Goal: Check status

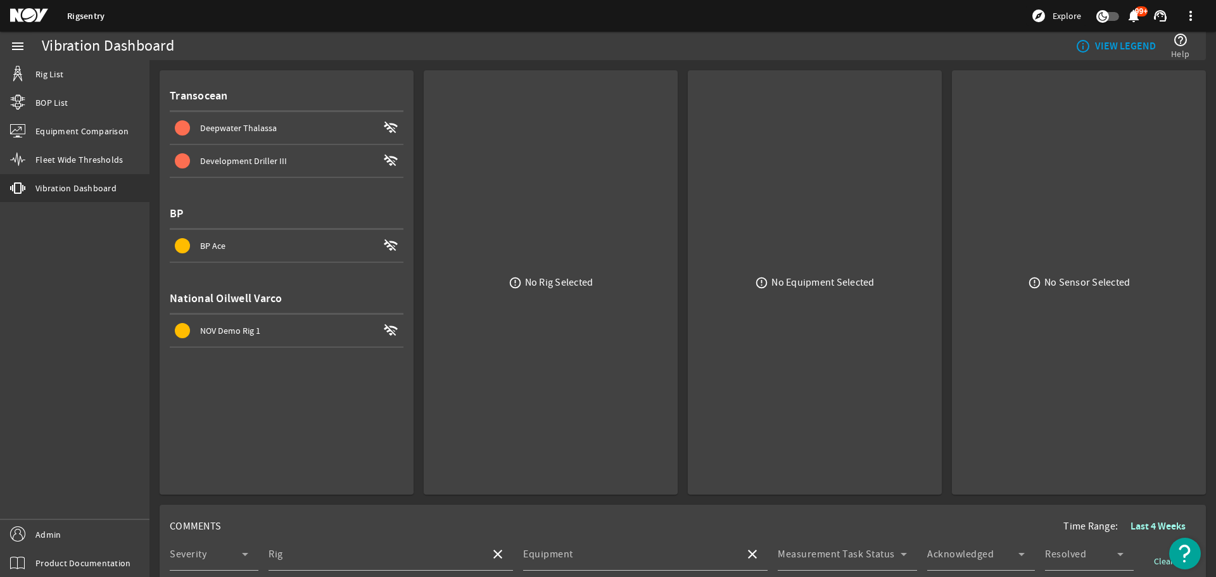
click at [497, 163] on div "error_outline No Rig Selected" at bounding box center [551, 282] width 234 height 404
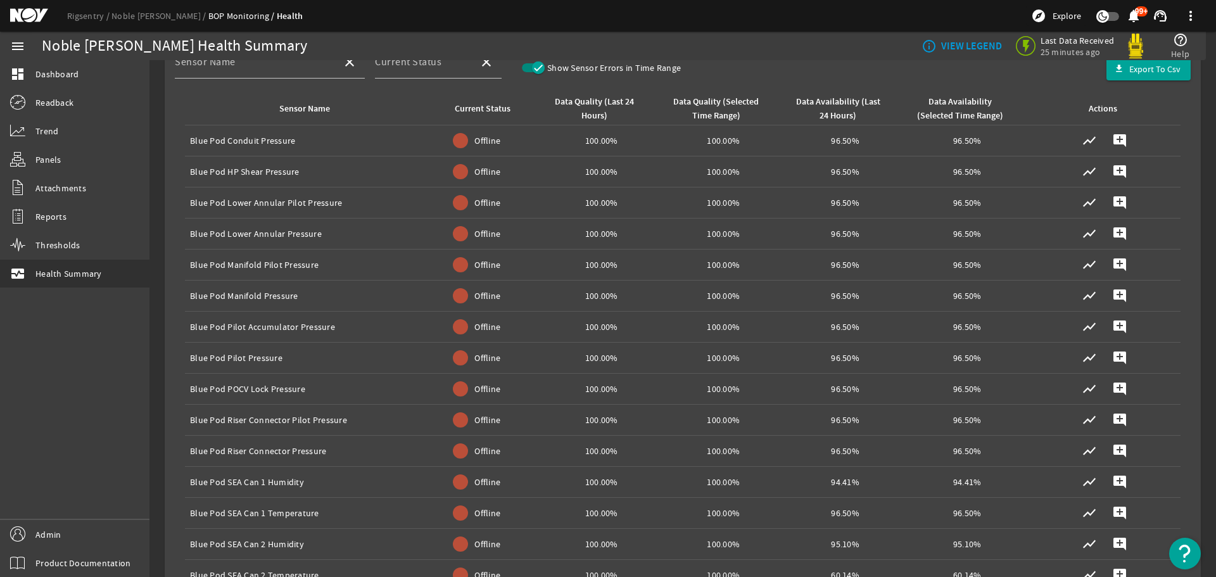
scroll to position [447, 0]
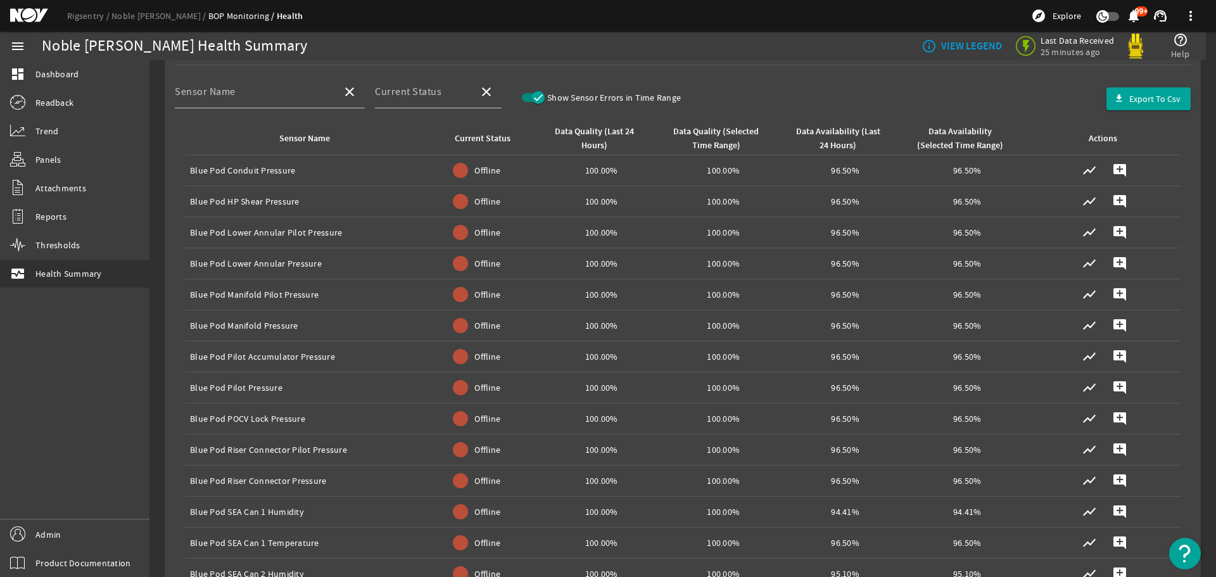
click at [527, 94] on span "button" at bounding box center [533, 97] width 23 height 9
click at [532, 102] on icon "button" at bounding box center [528, 97] width 11 height 11
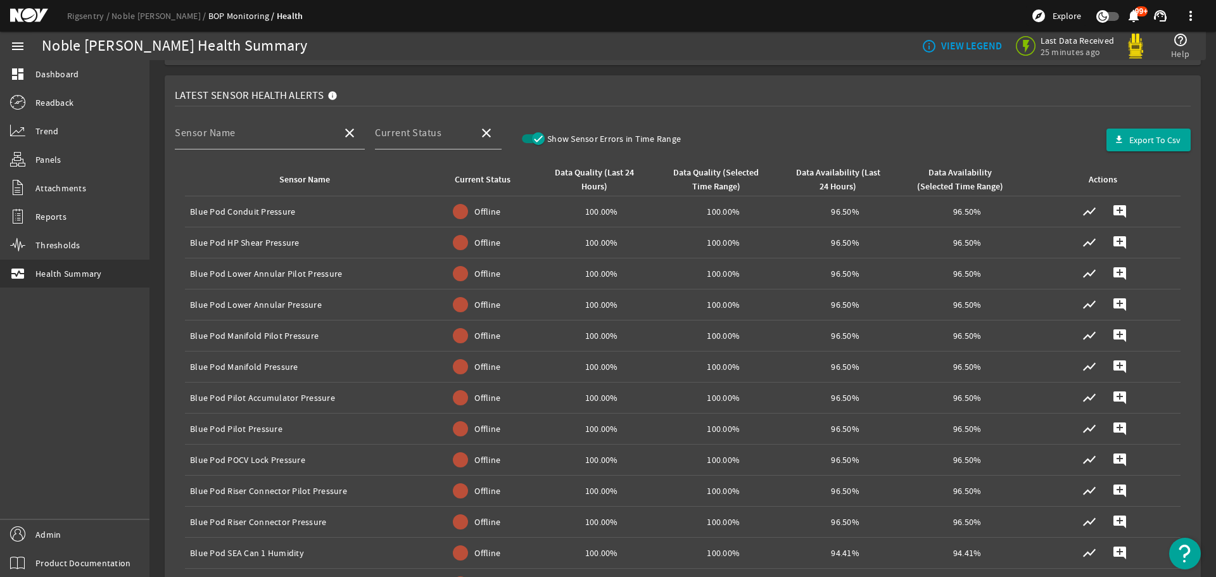
scroll to position [383, 0]
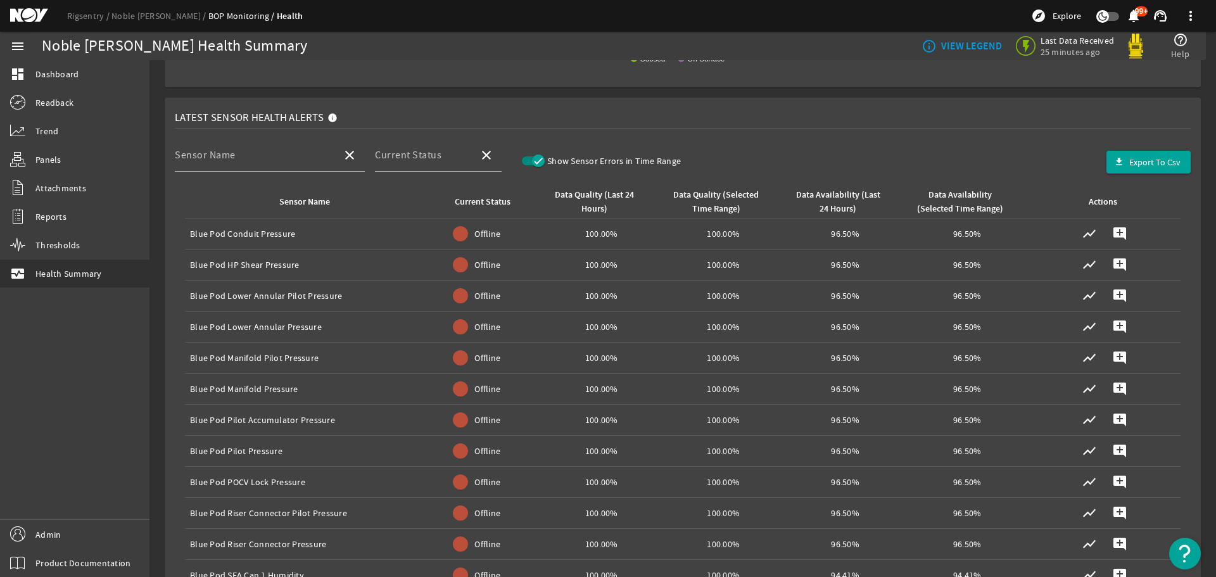
drag, startPoint x: 174, startPoint y: 120, endPoint x: 322, endPoint y: 115, distance: 148.3
copy span "Latest Sensor Health Alerts"
